Goal: Transaction & Acquisition: Purchase product/service

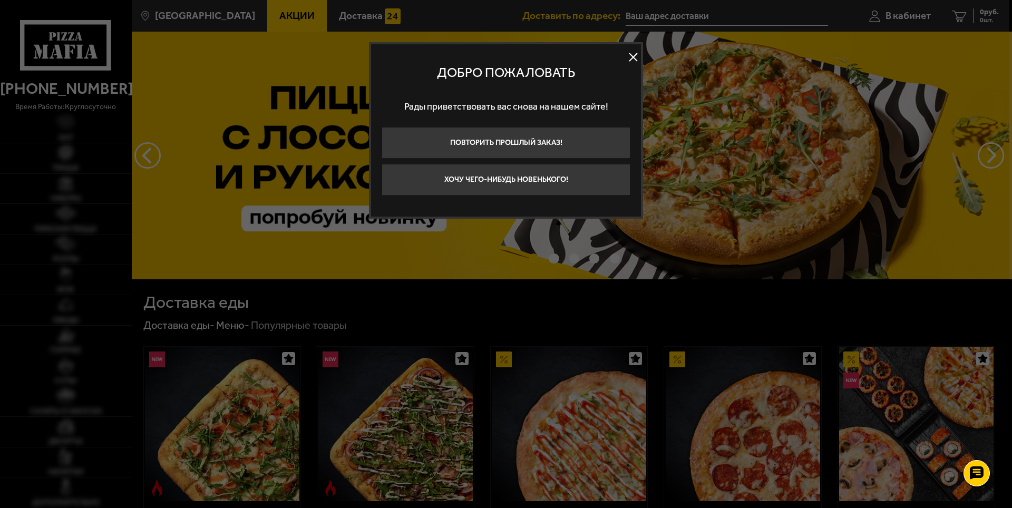
click at [639, 55] on button at bounding box center [633, 58] width 16 height 16
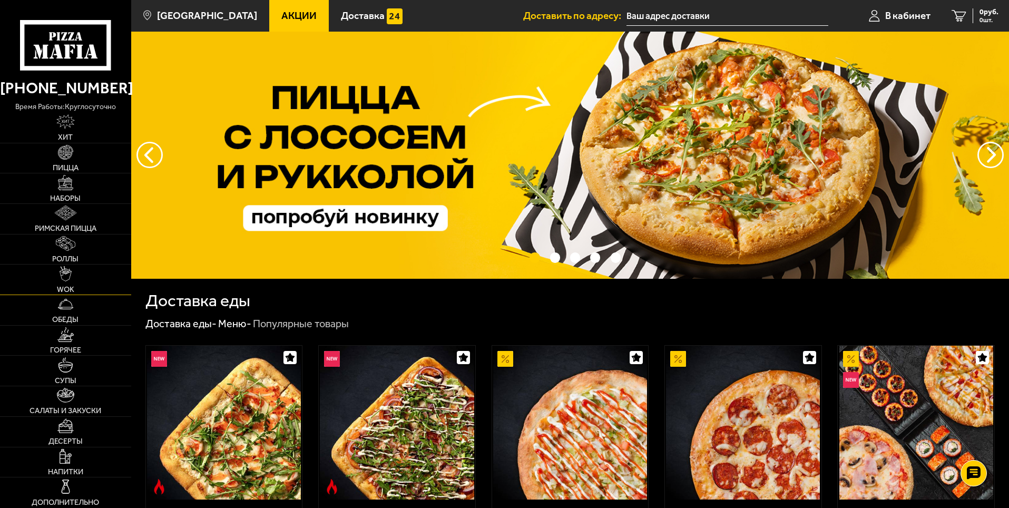
click at [74, 269] on link "WOK" at bounding box center [65, 280] width 131 height 30
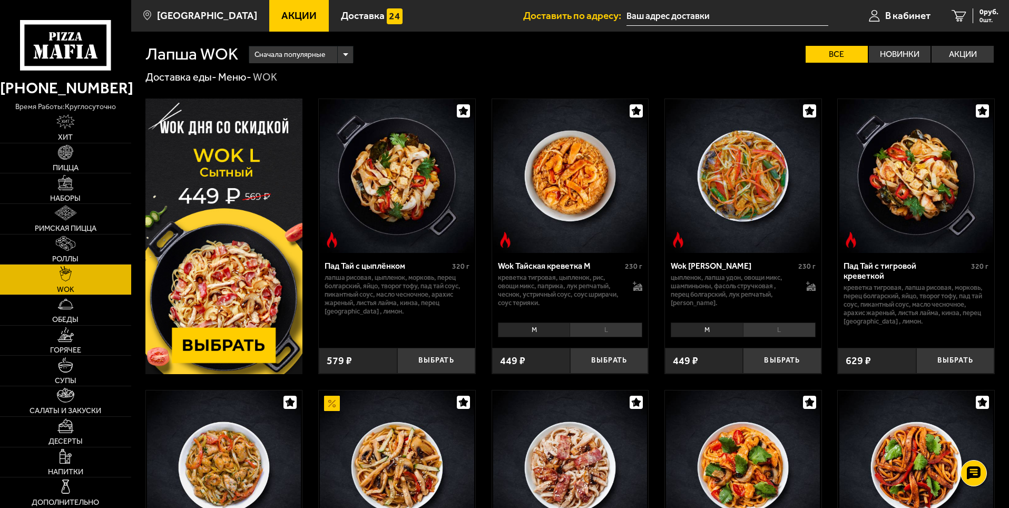
click at [607, 328] on li "L" at bounding box center [606, 329] width 73 height 15
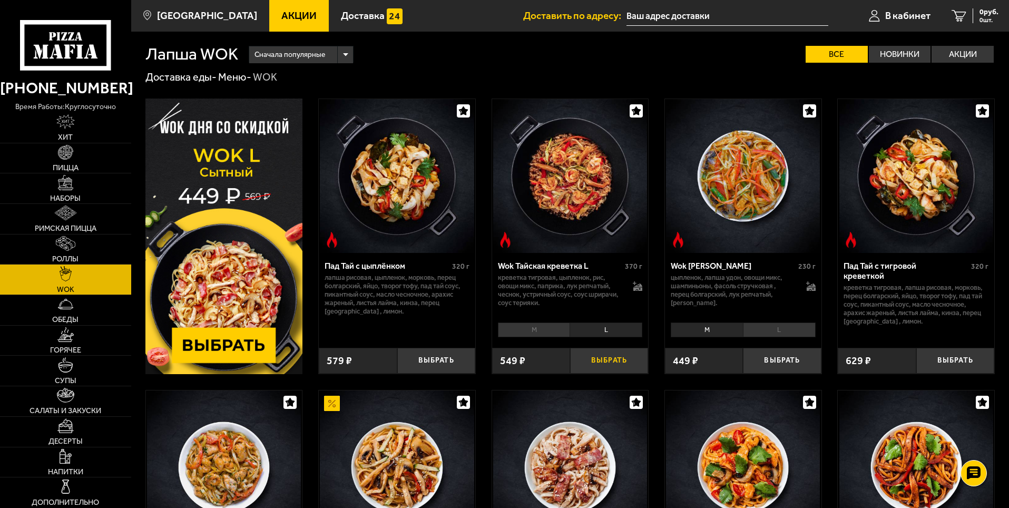
click at [602, 356] on button "Выбрать" at bounding box center [609, 361] width 78 height 26
click at [963, 14] on link "1 467 руб. 1 шт." at bounding box center [971, 16] width 76 height 32
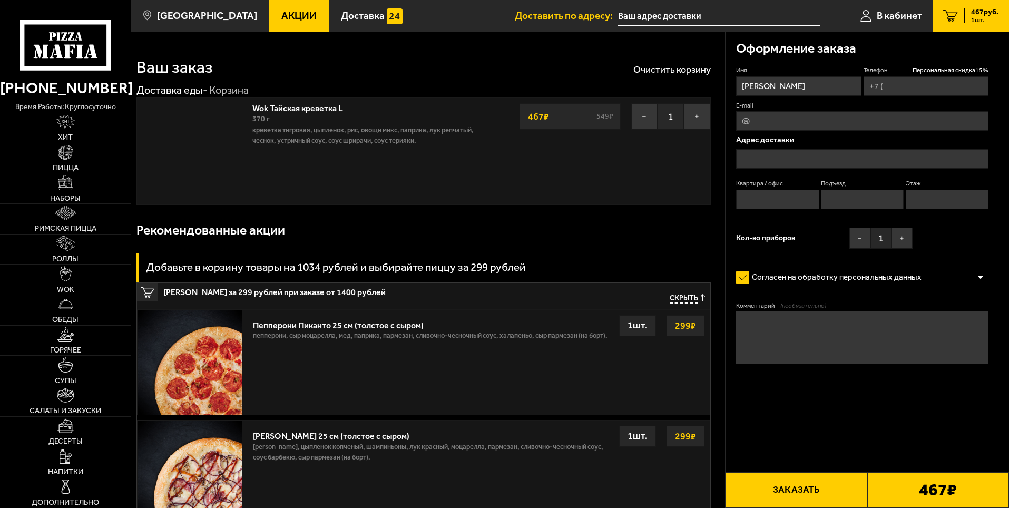
type input "[PHONE_NUMBER]"
type input "[STREET_ADDRESS][PERSON_NAME]"
type input "310"
type input "4"
type input "11"
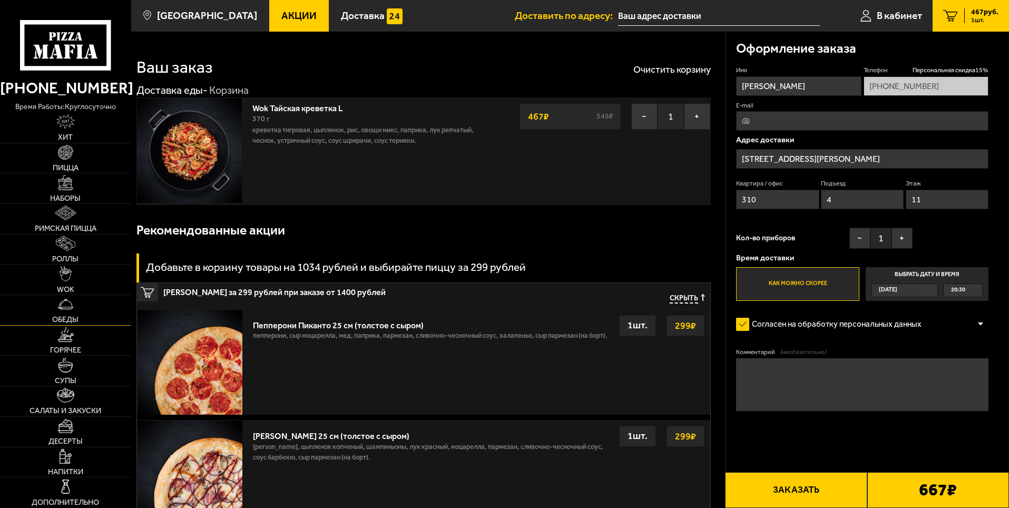
click at [82, 320] on link "Обеды" at bounding box center [65, 310] width 131 height 30
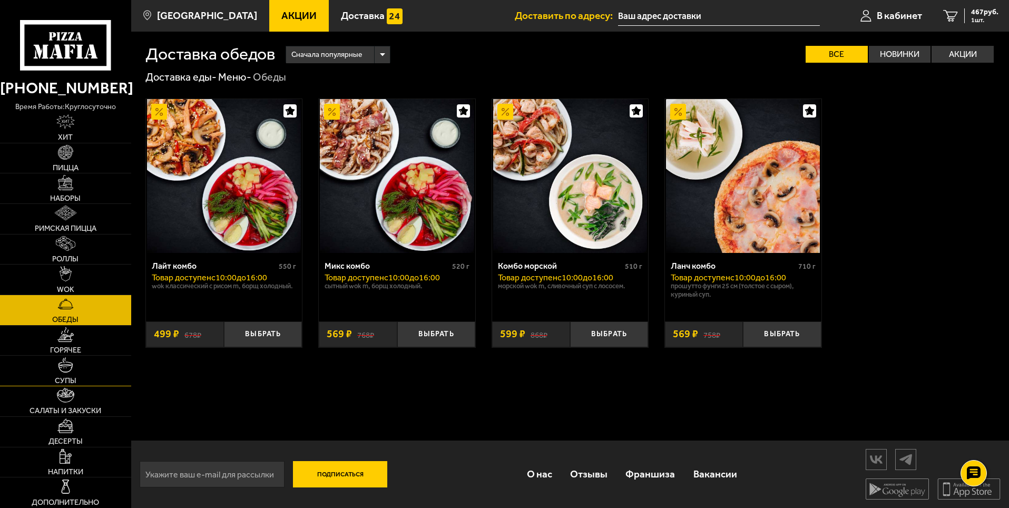
click at [82, 373] on link "Супы" at bounding box center [65, 371] width 131 height 30
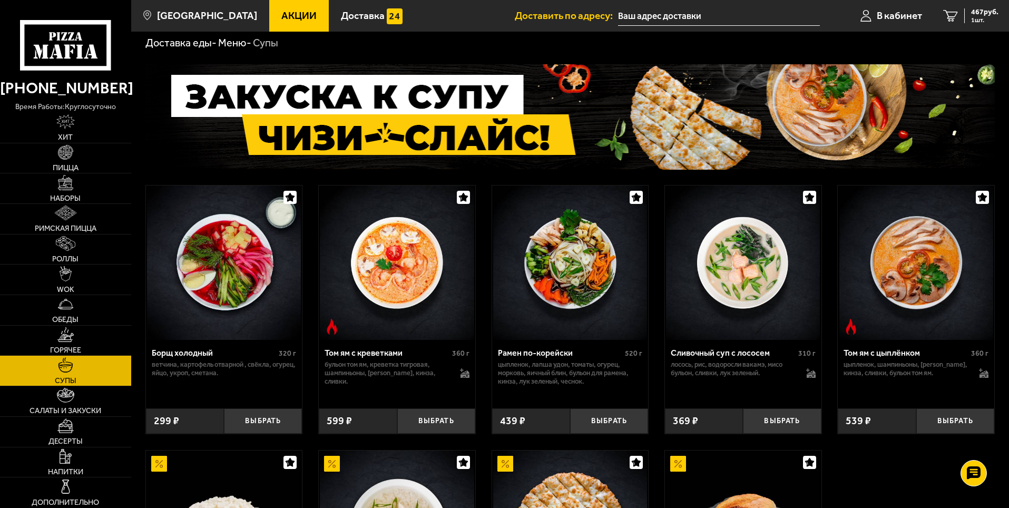
scroll to position [211, 0]
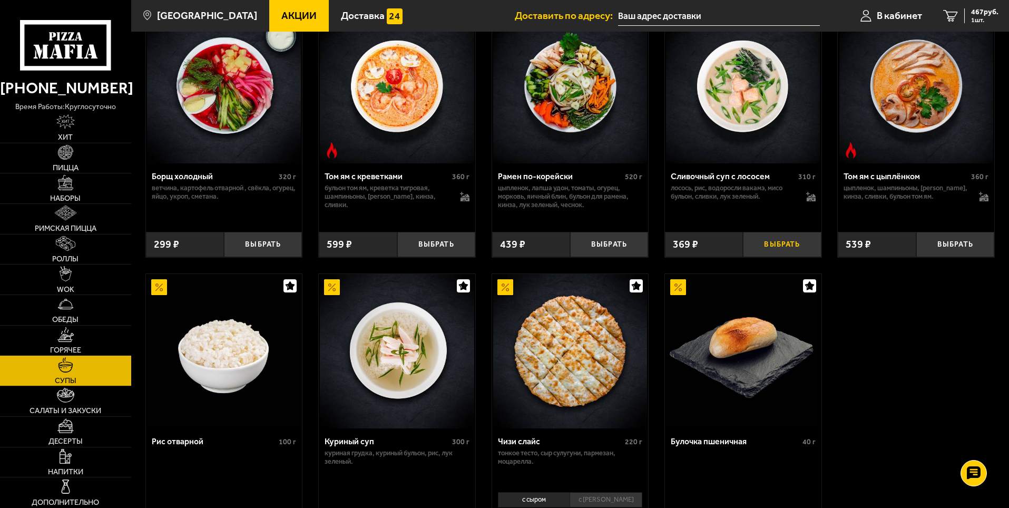
click at [777, 249] on button "Выбрать" at bounding box center [782, 245] width 78 height 26
click at [993, 23] on span "2 шт." at bounding box center [984, 20] width 27 height 6
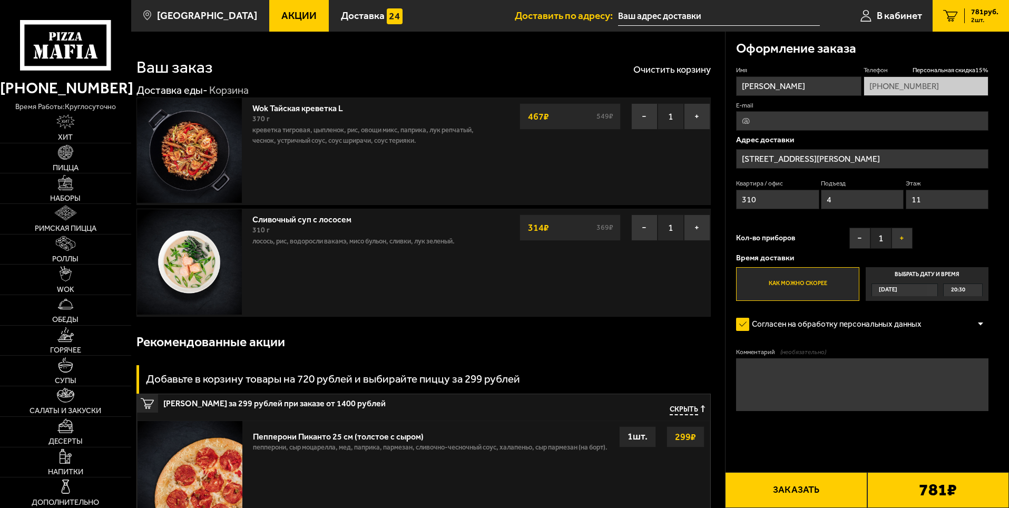
click at [896, 230] on button "+" at bounding box center [902, 238] width 21 height 21
click at [823, 492] on button "Заказать" at bounding box center [796, 490] width 142 height 36
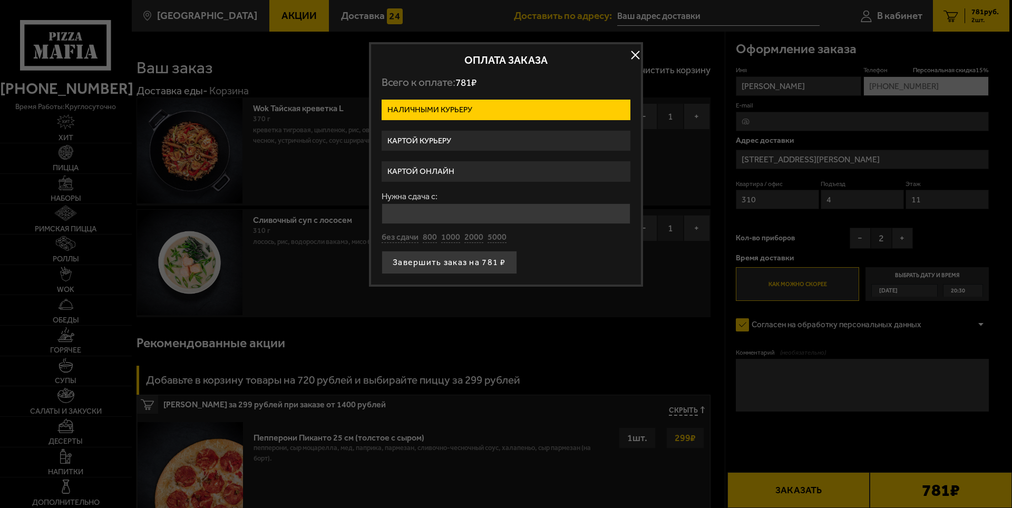
click at [459, 141] on label "Картой курьеру" at bounding box center [505, 141] width 249 height 21
click at [0, 0] on input "Картой курьеру" at bounding box center [0, 0] width 0 height 0
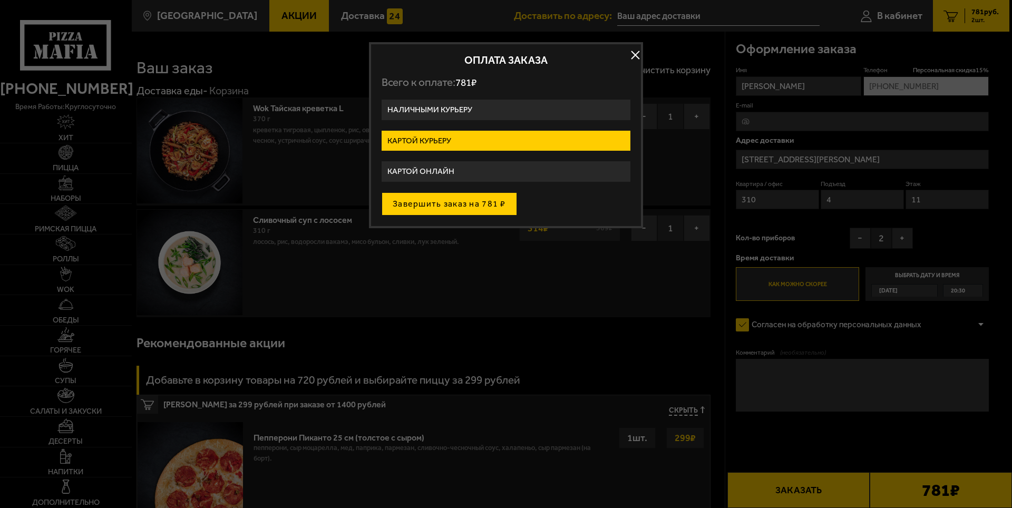
click at [479, 210] on button "Завершить заказ на 781 ₽" at bounding box center [448, 203] width 135 height 23
